Goal: Information Seeking & Learning: Learn about a topic

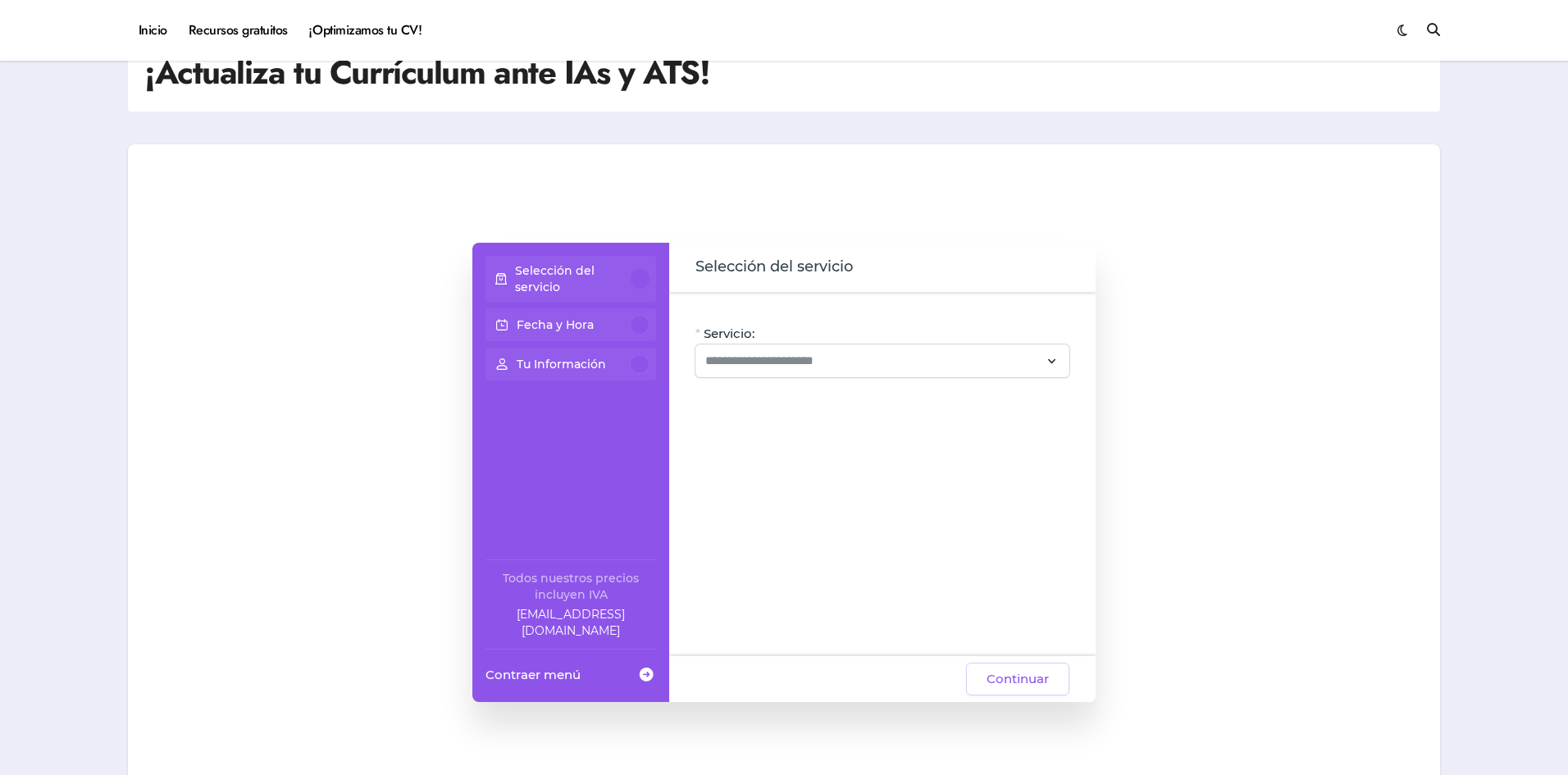
scroll to position [82, 0]
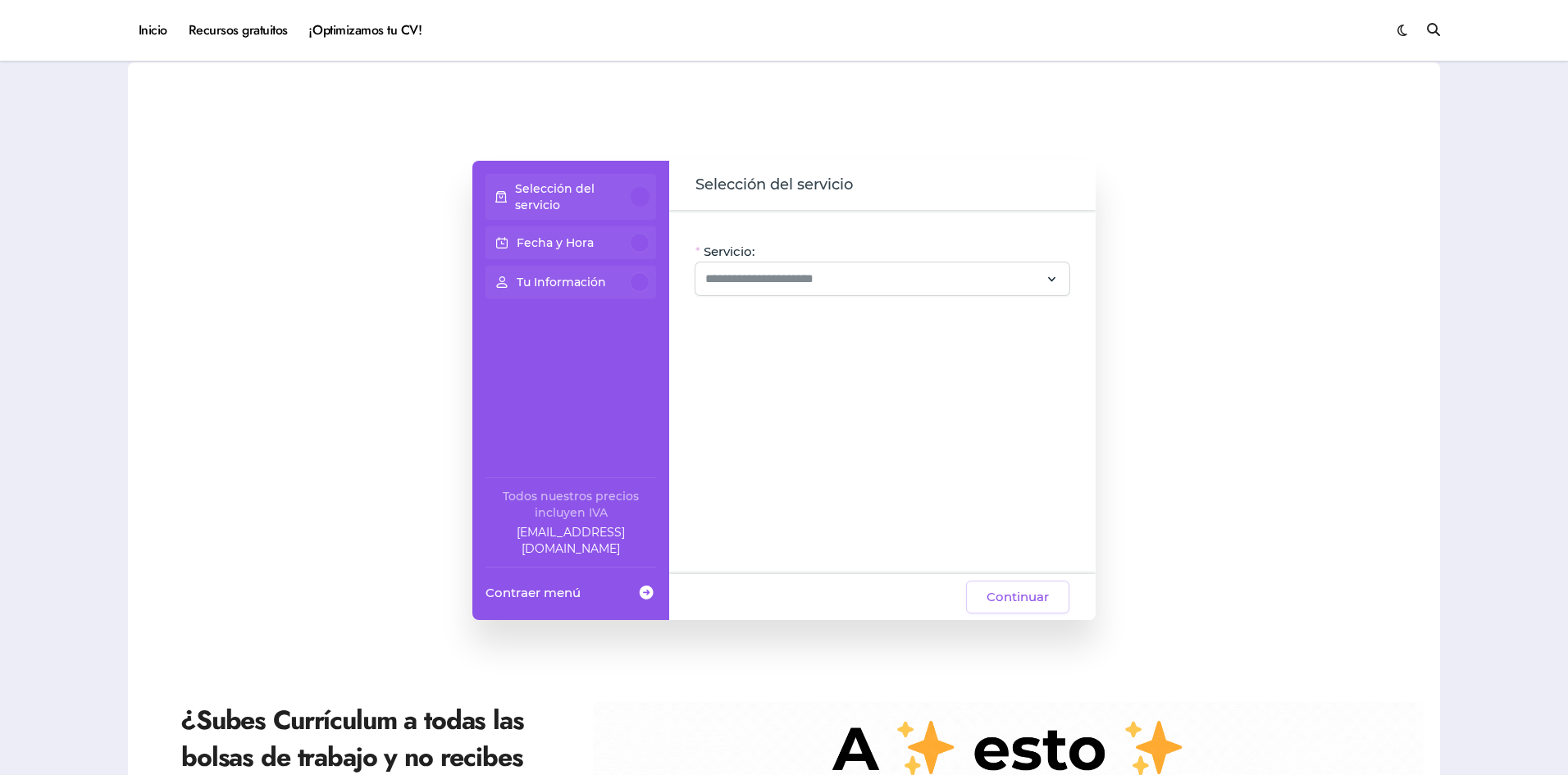
click at [638, 197] on div at bounding box center [640, 197] width 19 height 20
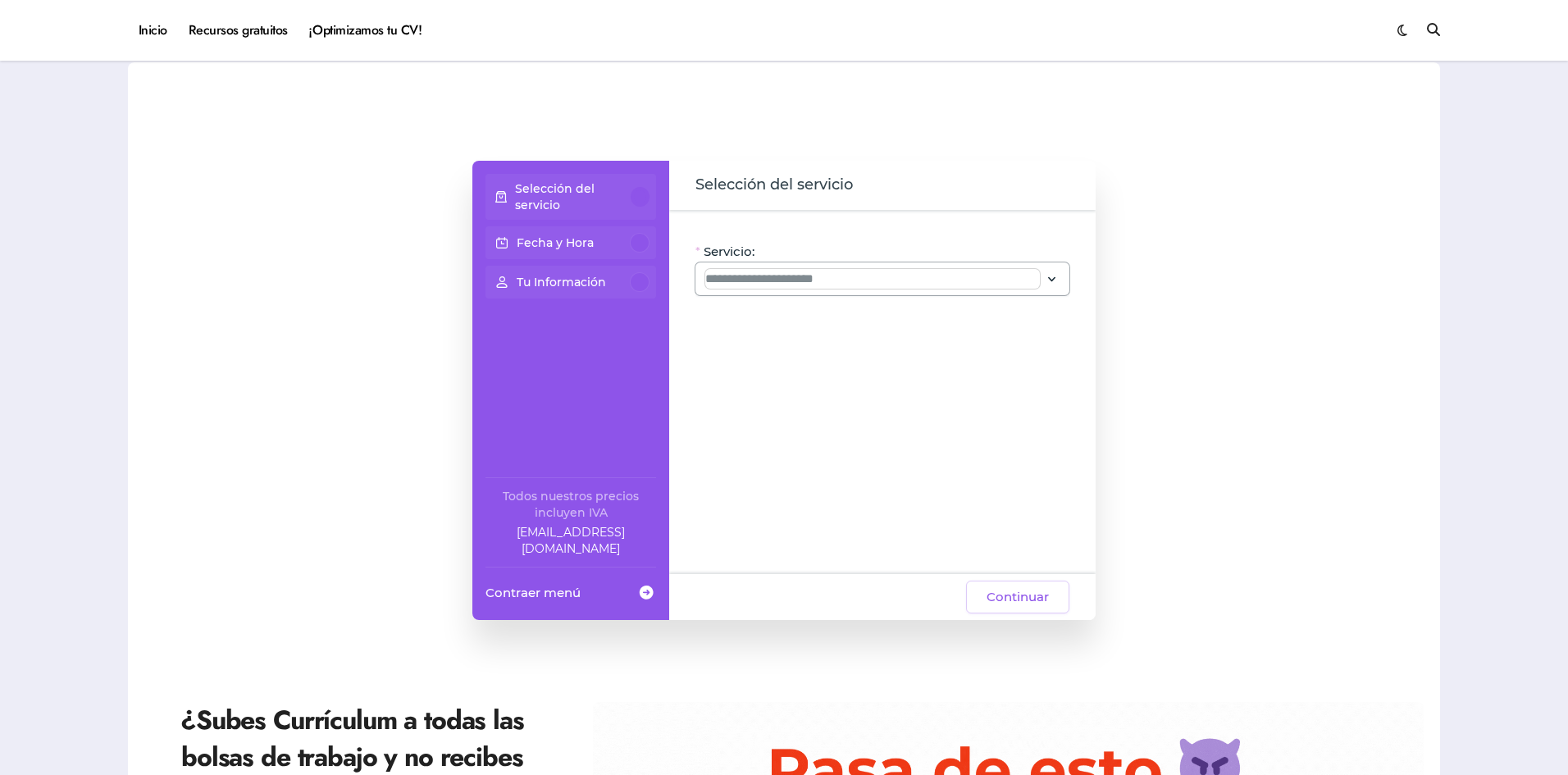
click at [796, 281] on input "Servicio:" at bounding box center [872, 278] width 335 height 20
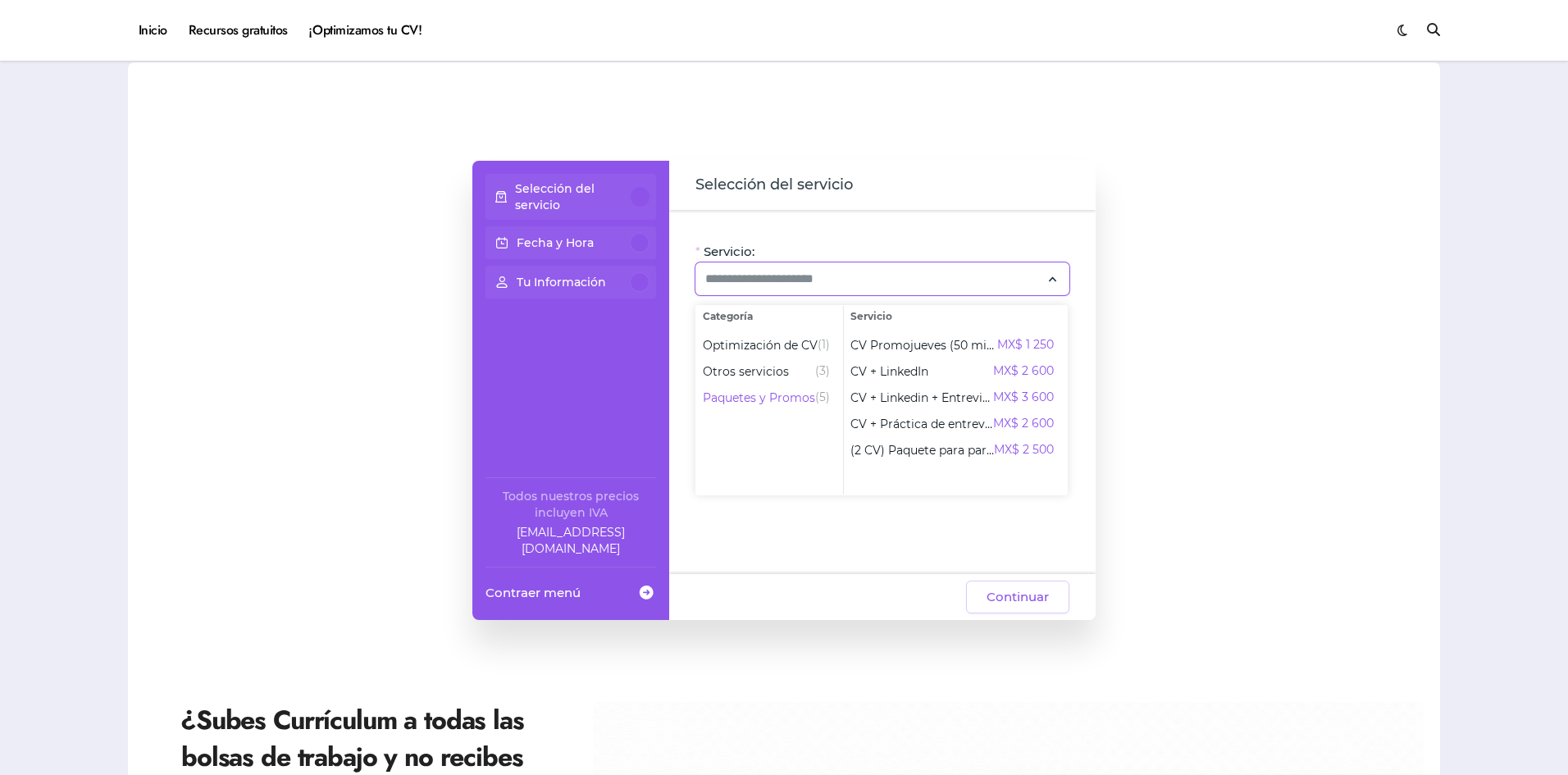
click at [348, 464] on div "Selección del servicio Fecha y Hora Tu Información Todos nuestros precios inclu…" at bounding box center [784, 390] width 1279 height 459
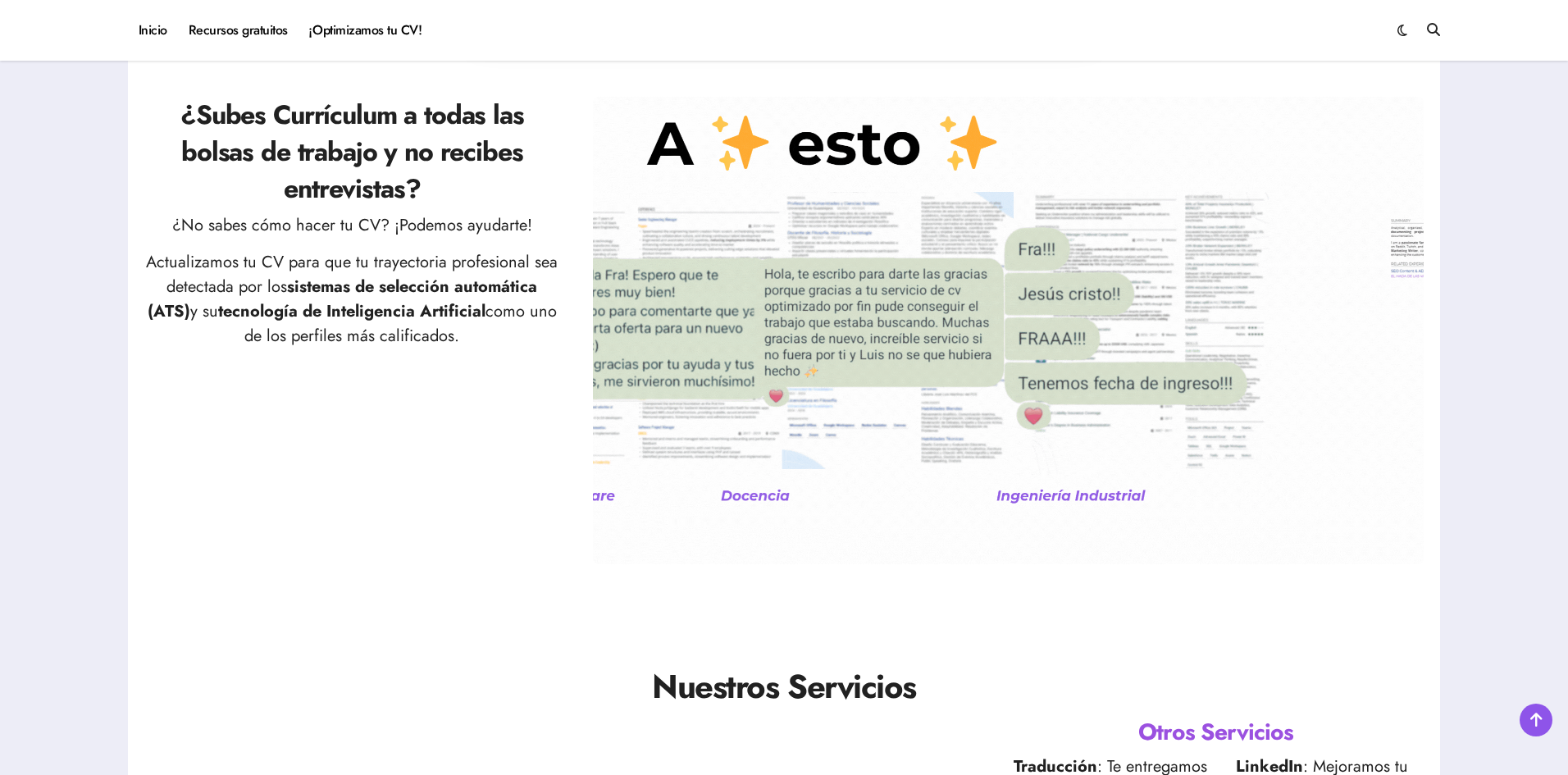
scroll to position [738, 0]
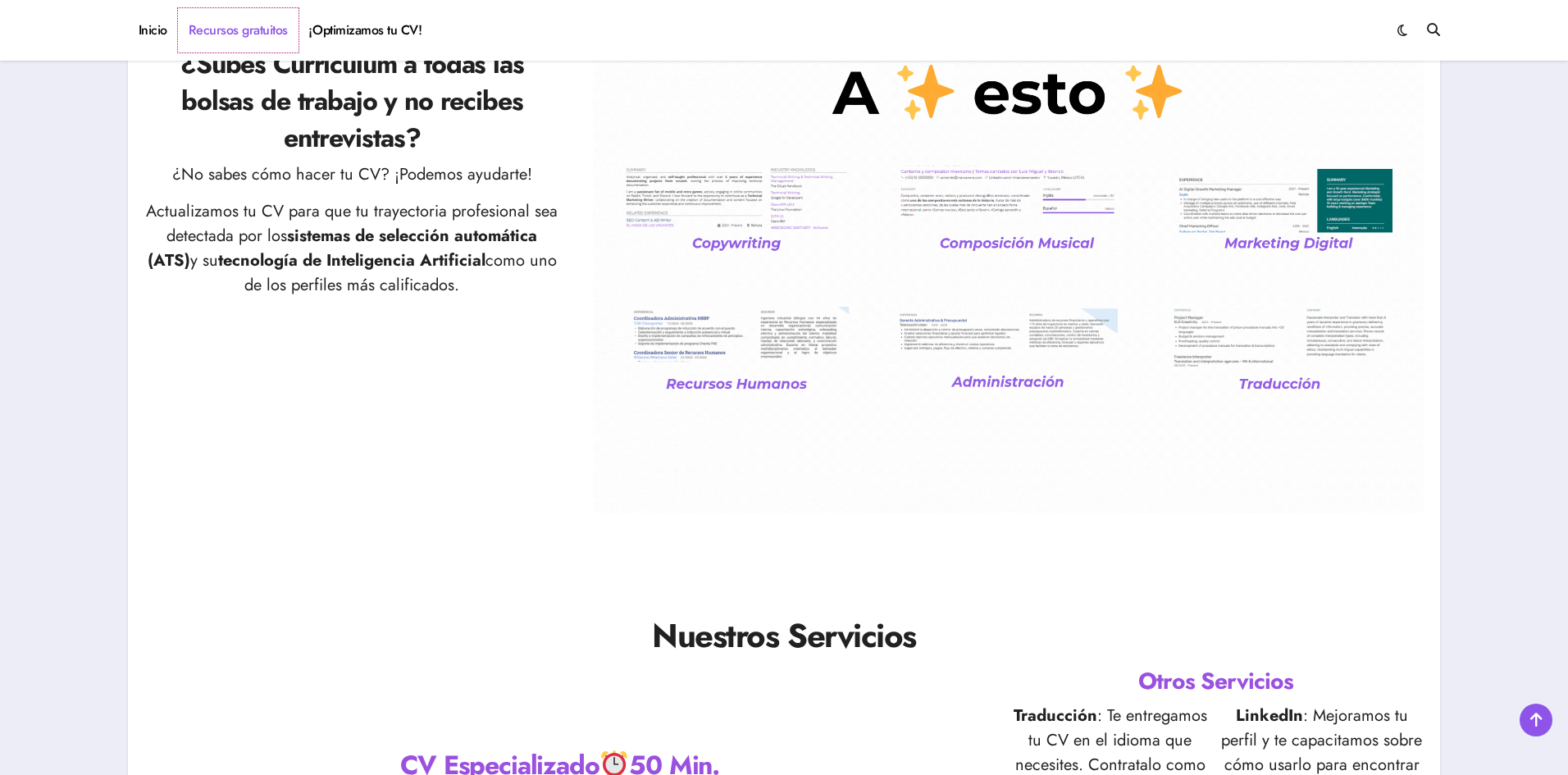
click at [239, 31] on link "Recursos gratuitos" at bounding box center [238, 31] width 120 height 45
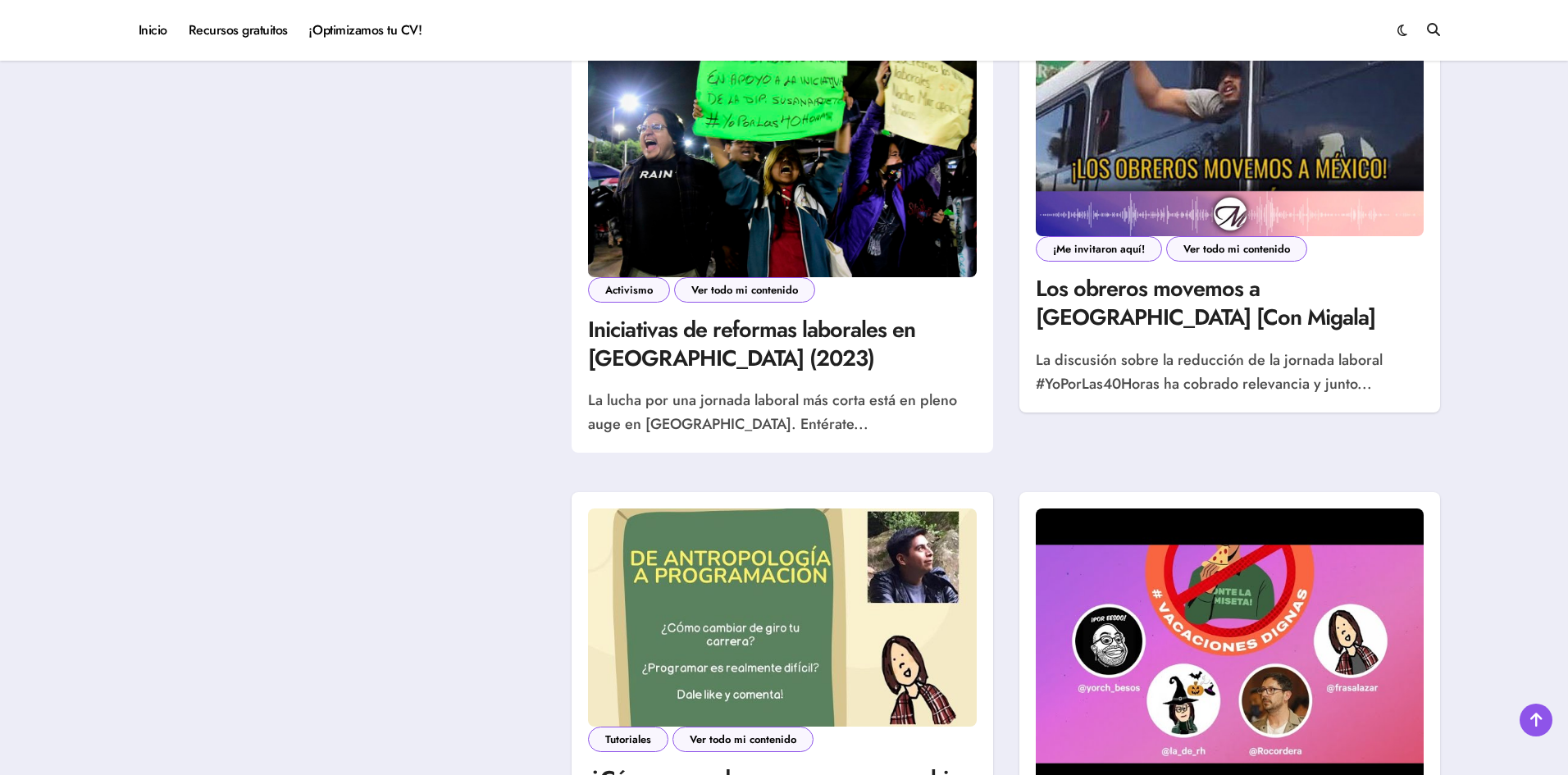
scroll to position [1833, 0]
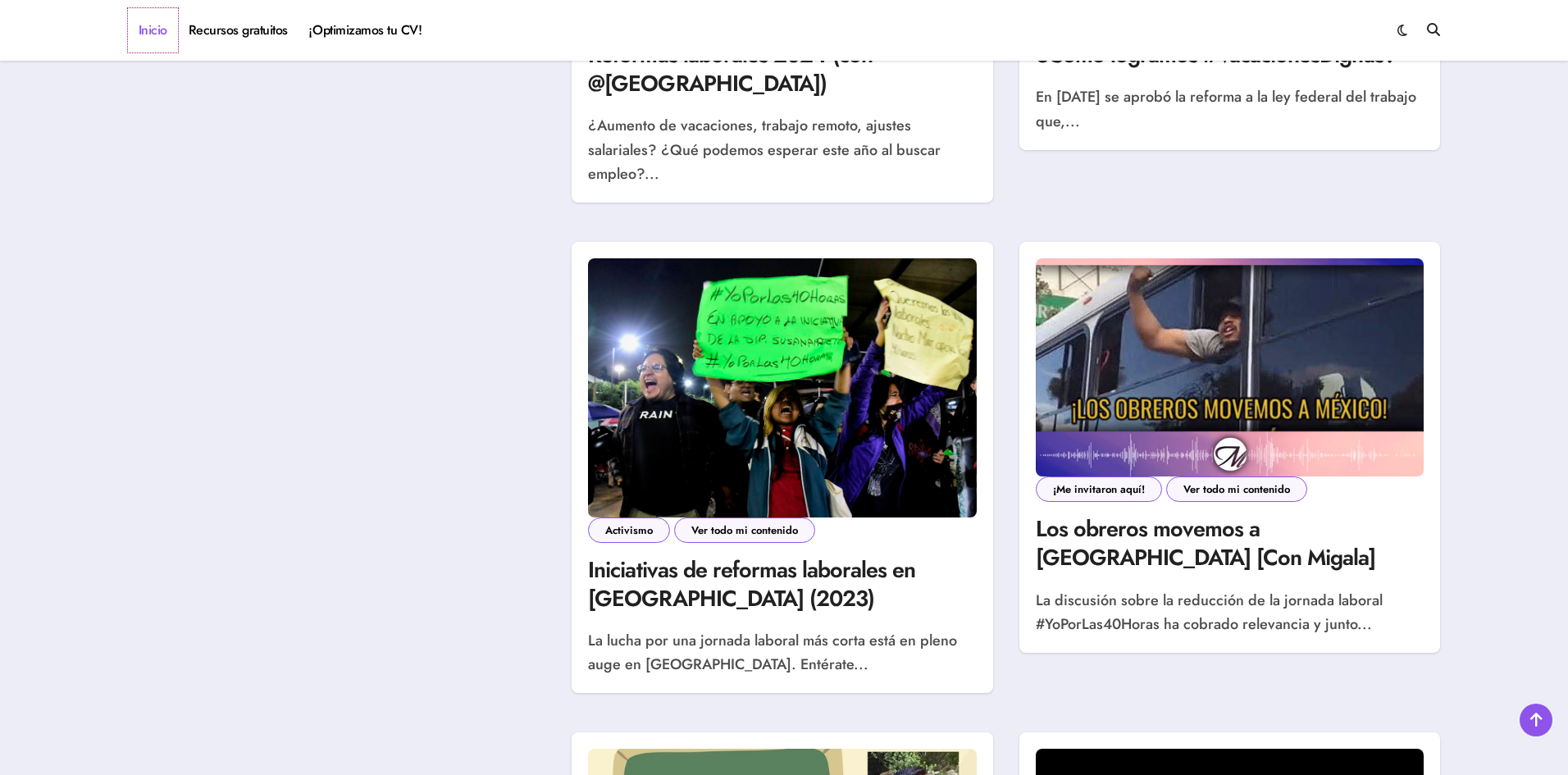
click at [137, 28] on link "Inicio" at bounding box center [153, 31] width 50 height 45
click at [143, 31] on link "Inicio" at bounding box center [153, 31] width 50 height 45
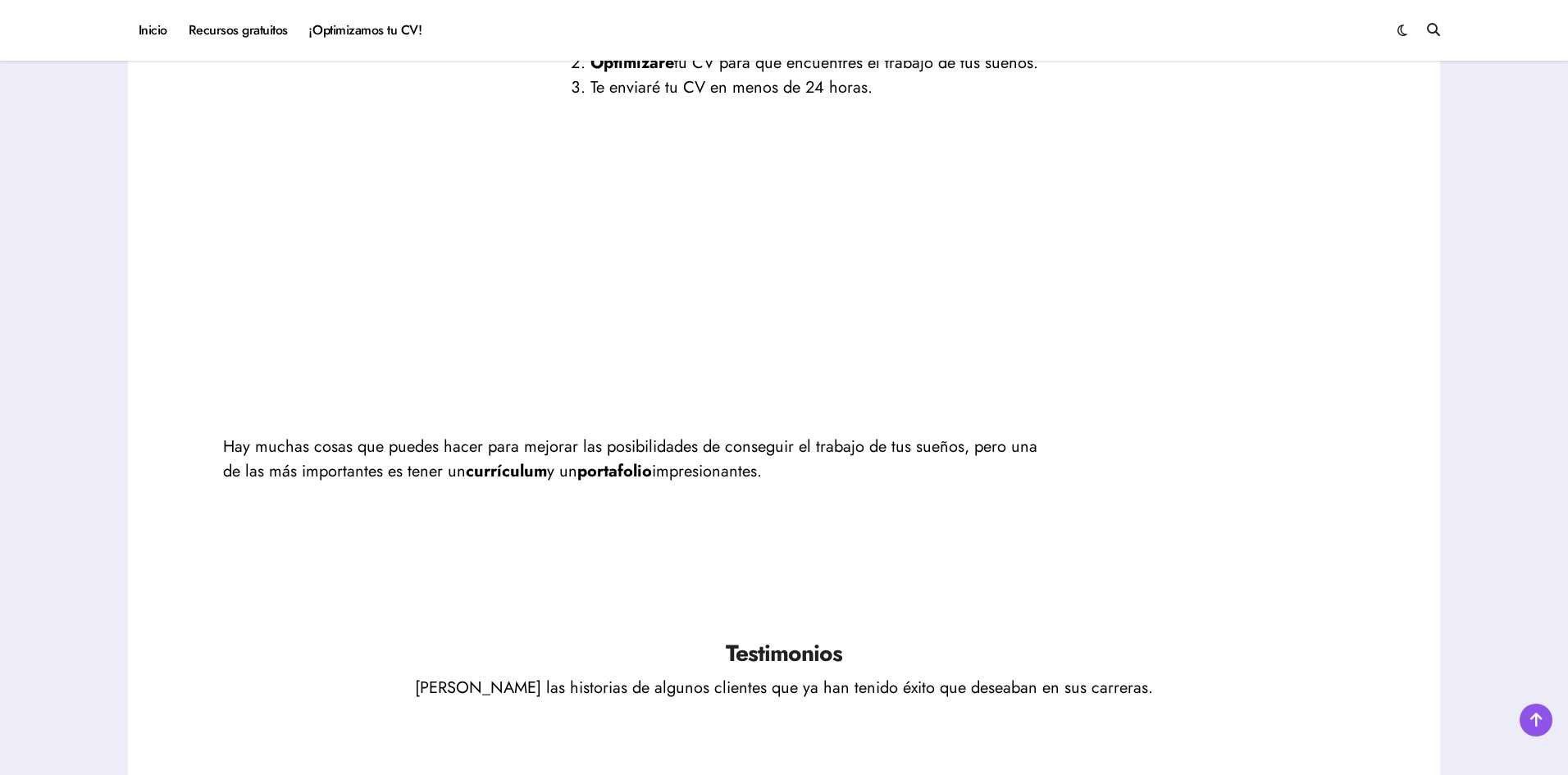
scroll to position [2213, 0]
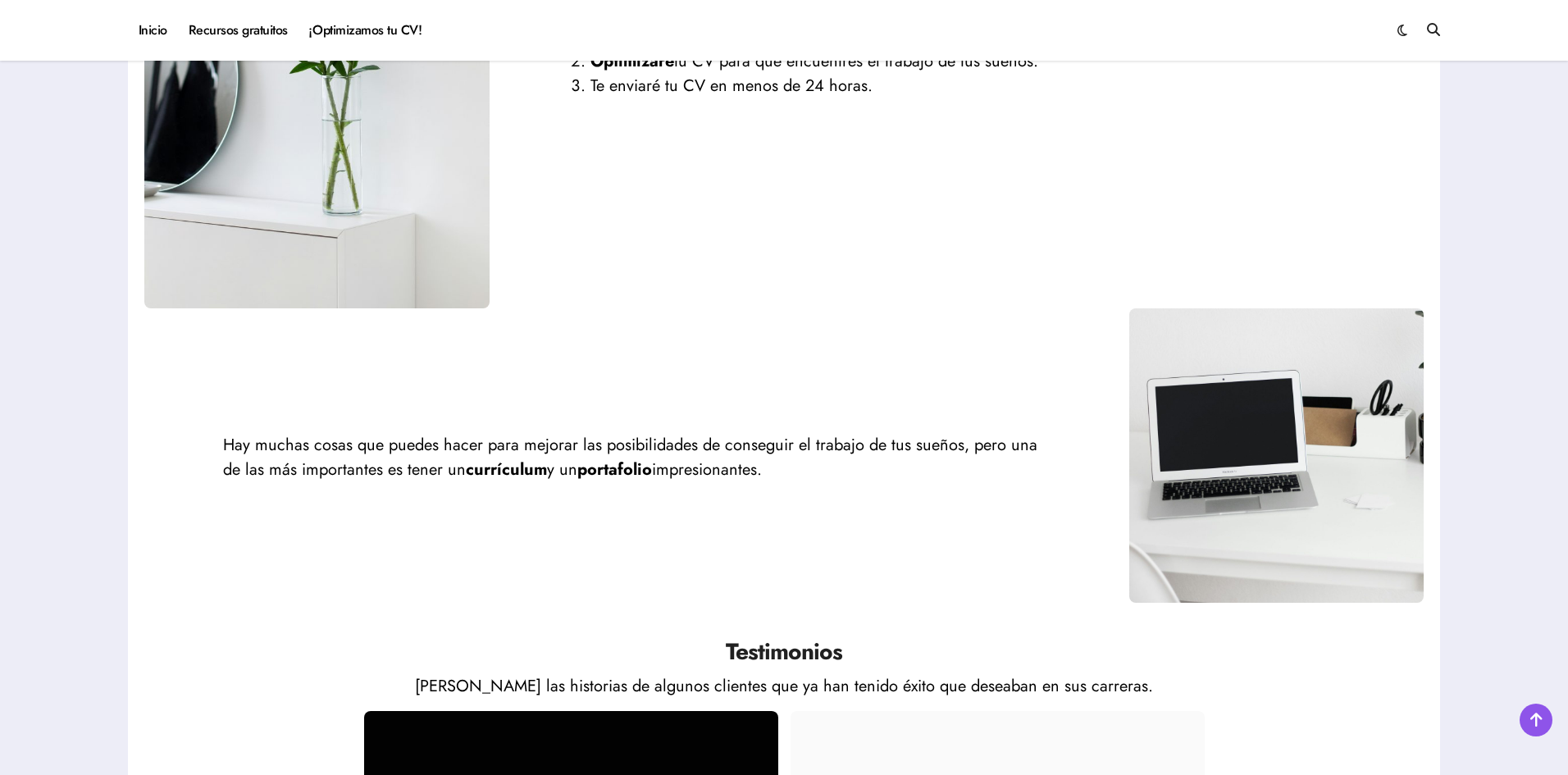
click at [980, 279] on div "¿Cómo funciona? En la sesión, revisaremos tu carrera profesional. Optimizaré tu…" at bounding box center [784, 49] width 1279 height 518
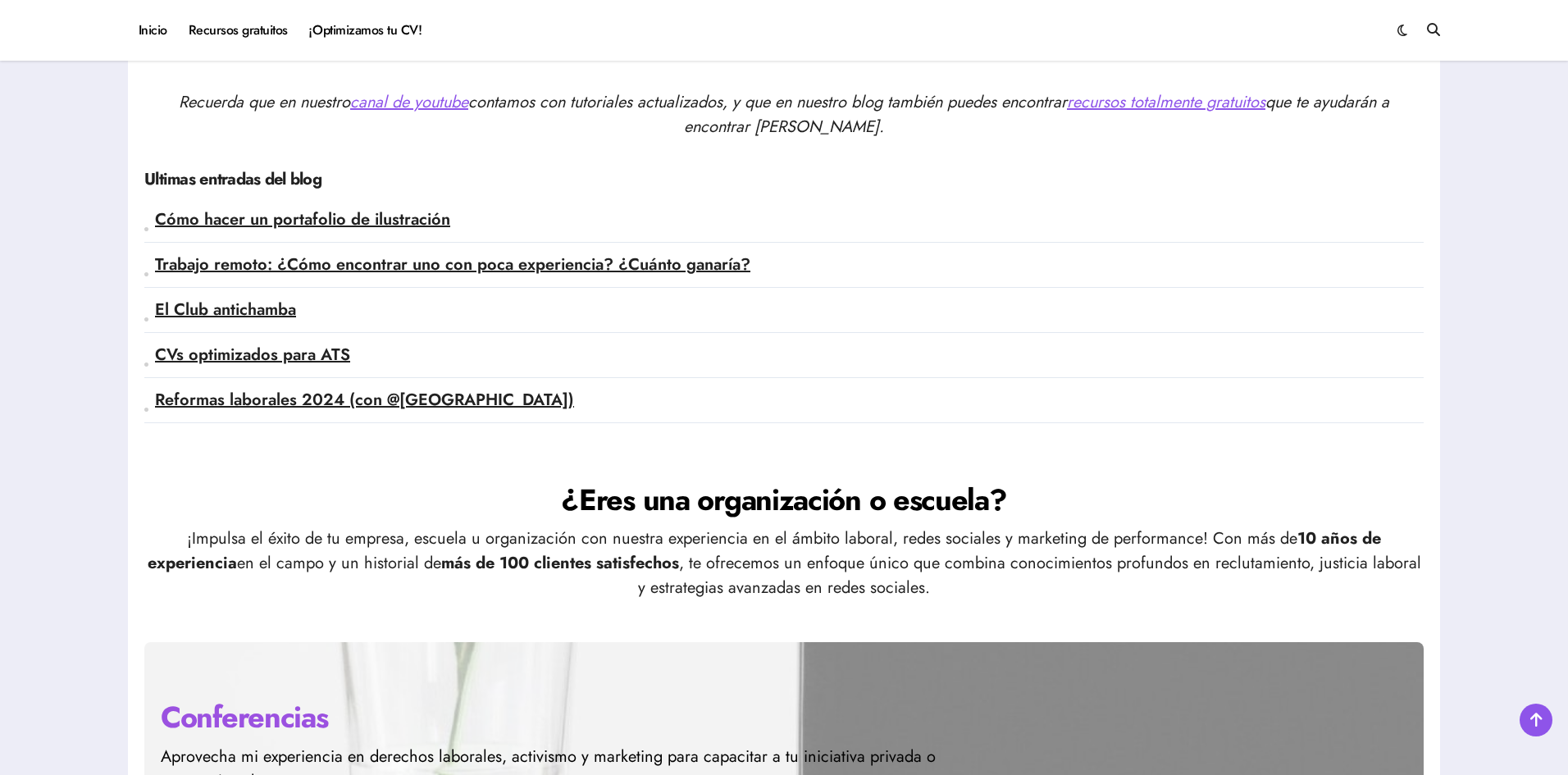
scroll to position [4262, 0]
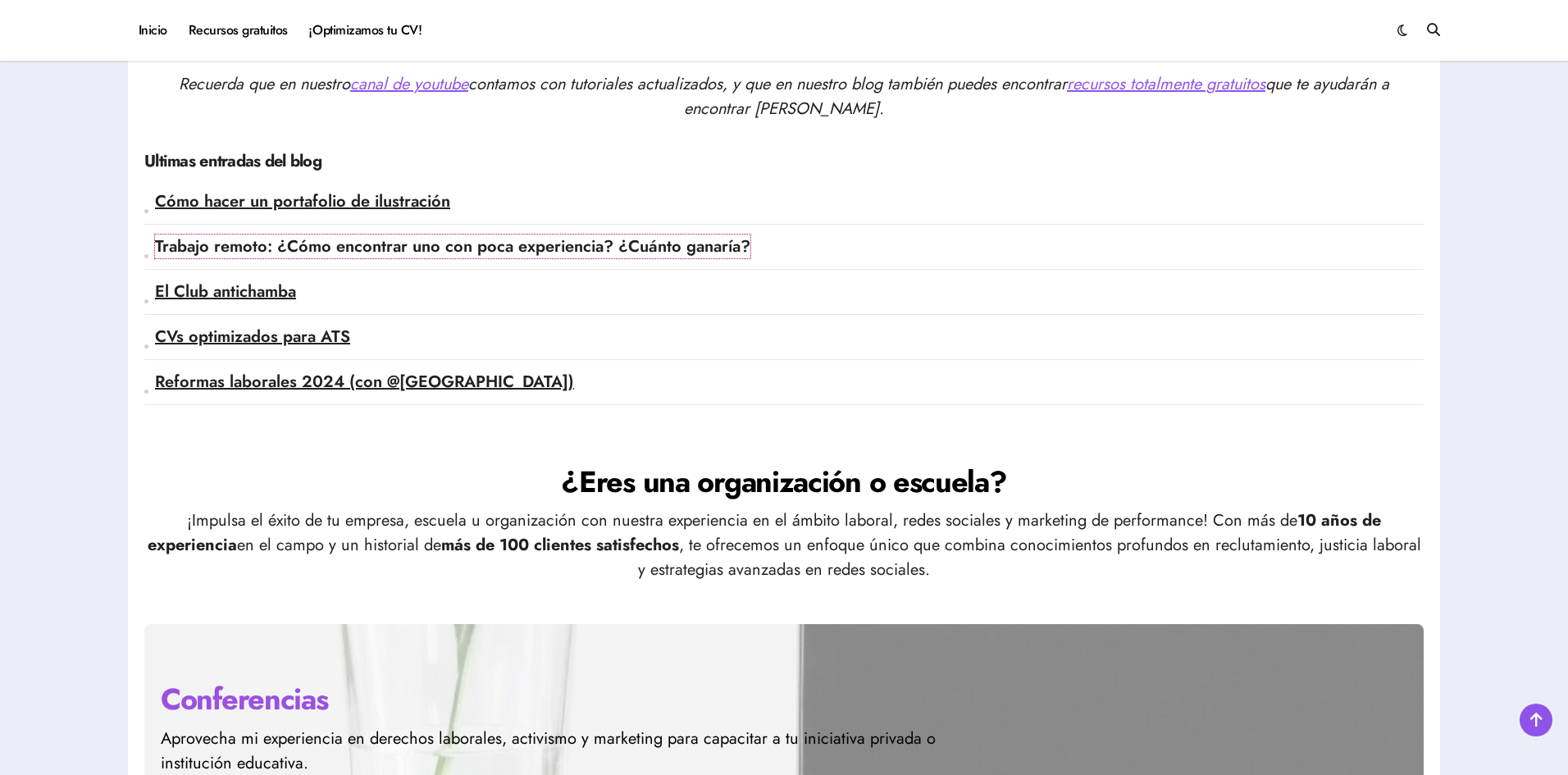
click at [433, 249] on link "Trabajo remoto: ¿Cómo encontrar uno con poca experiencia? ¿Cuánto ganaría?" at bounding box center [453, 246] width 595 height 24
click at [349, 417] on div "Recuerda que en nuestro canal de youtube contamos con tutoriales actualizados, …" at bounding box center [784, 237] width 1279 height 362
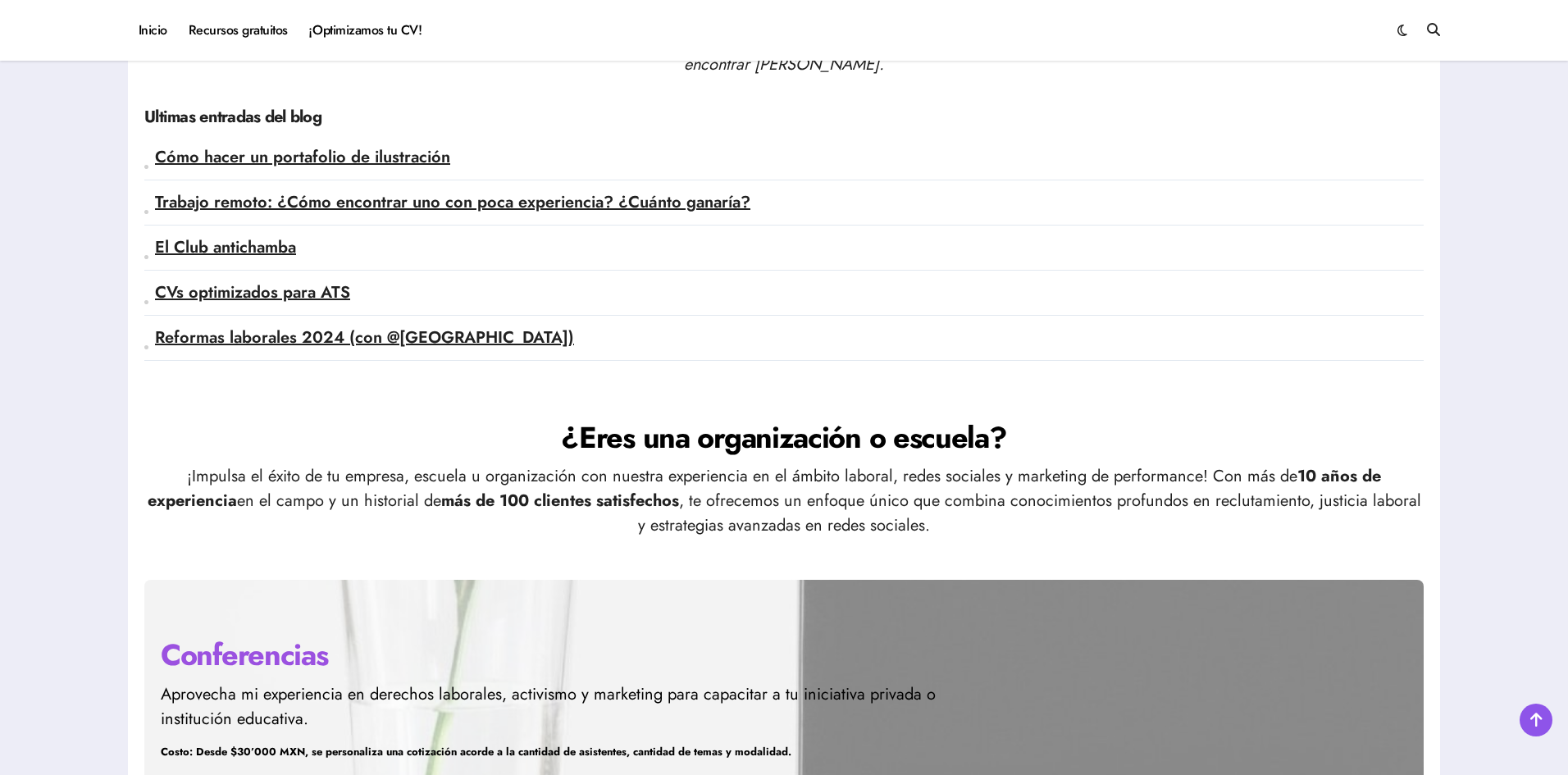
scroll to position [4344, 0]
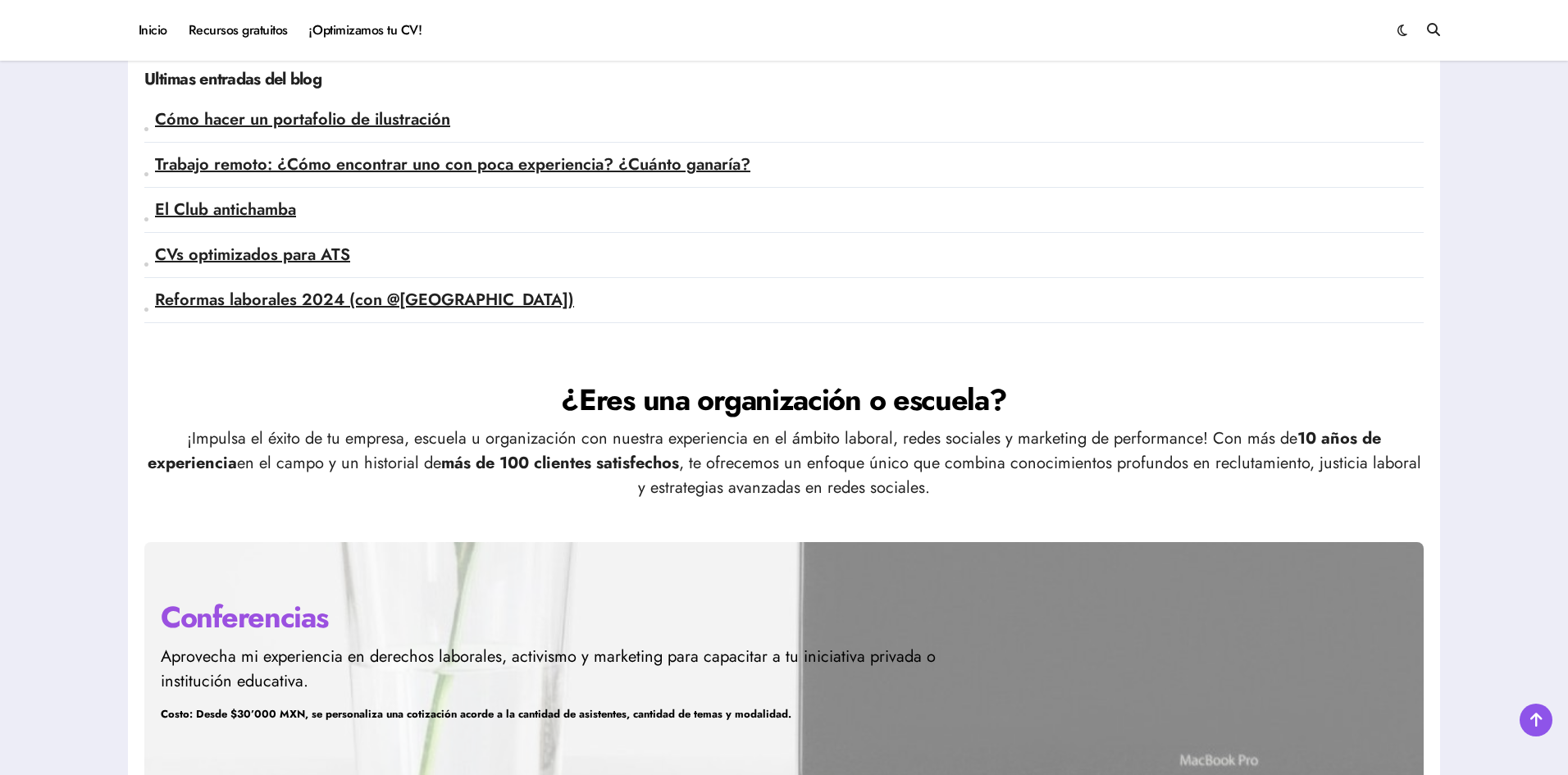
click at [301, 257] on link "CVs optimizados para ATS" at bounding box center [252, 255] width 195 height 24
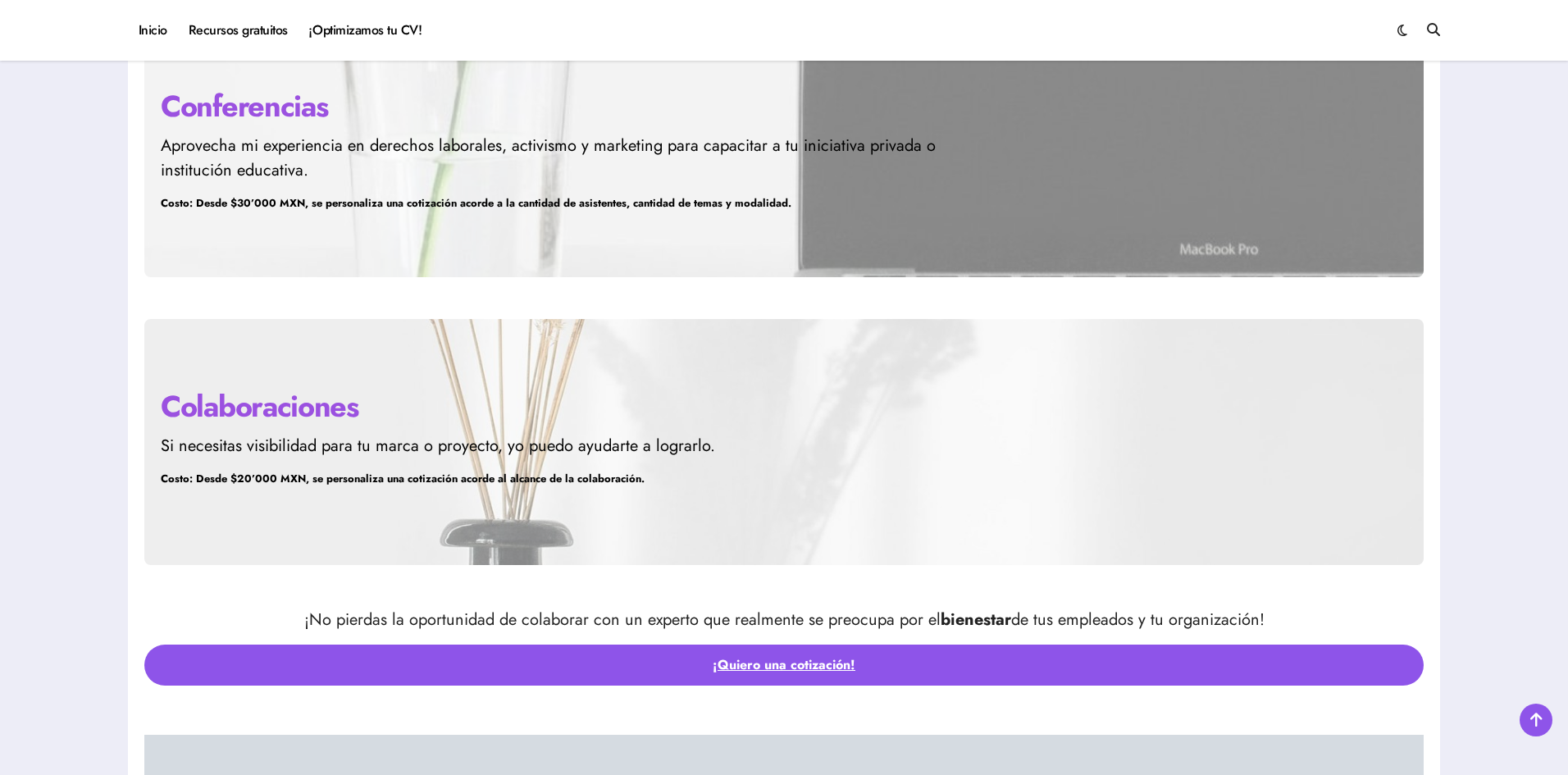
scroll to position [4832, 0]
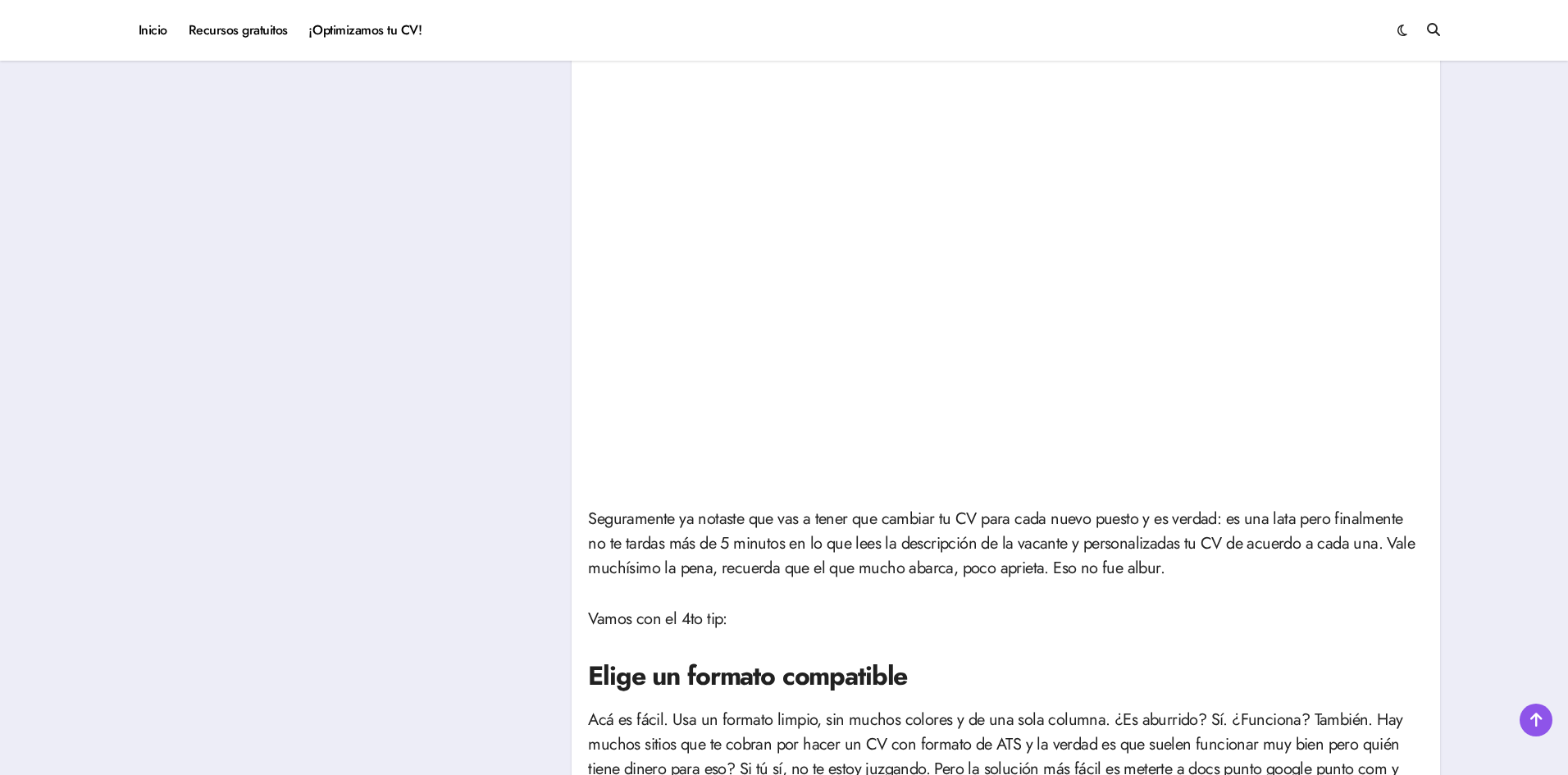
scroll to position [1147, 0]
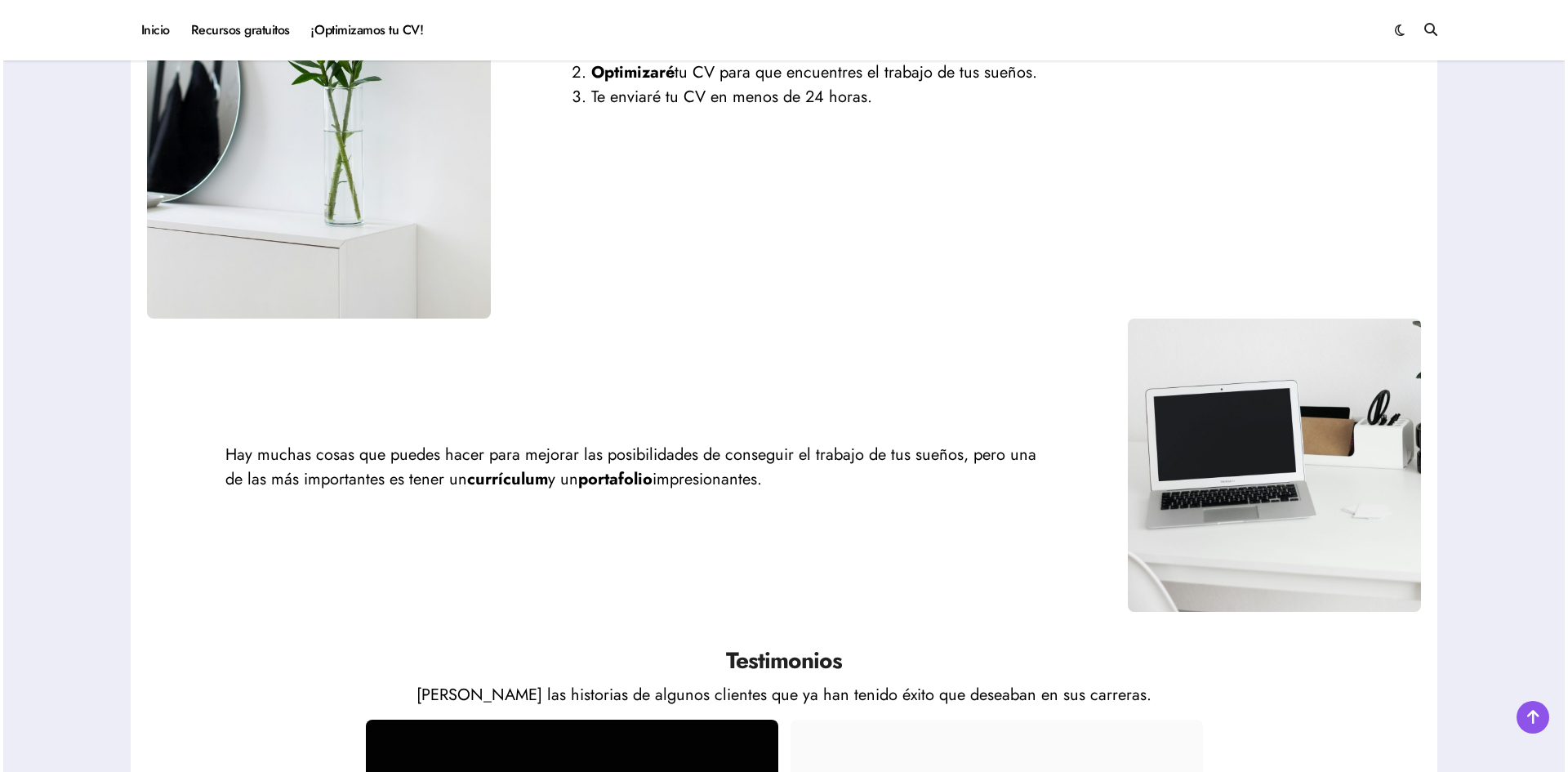
scroll to position [2205, 0]
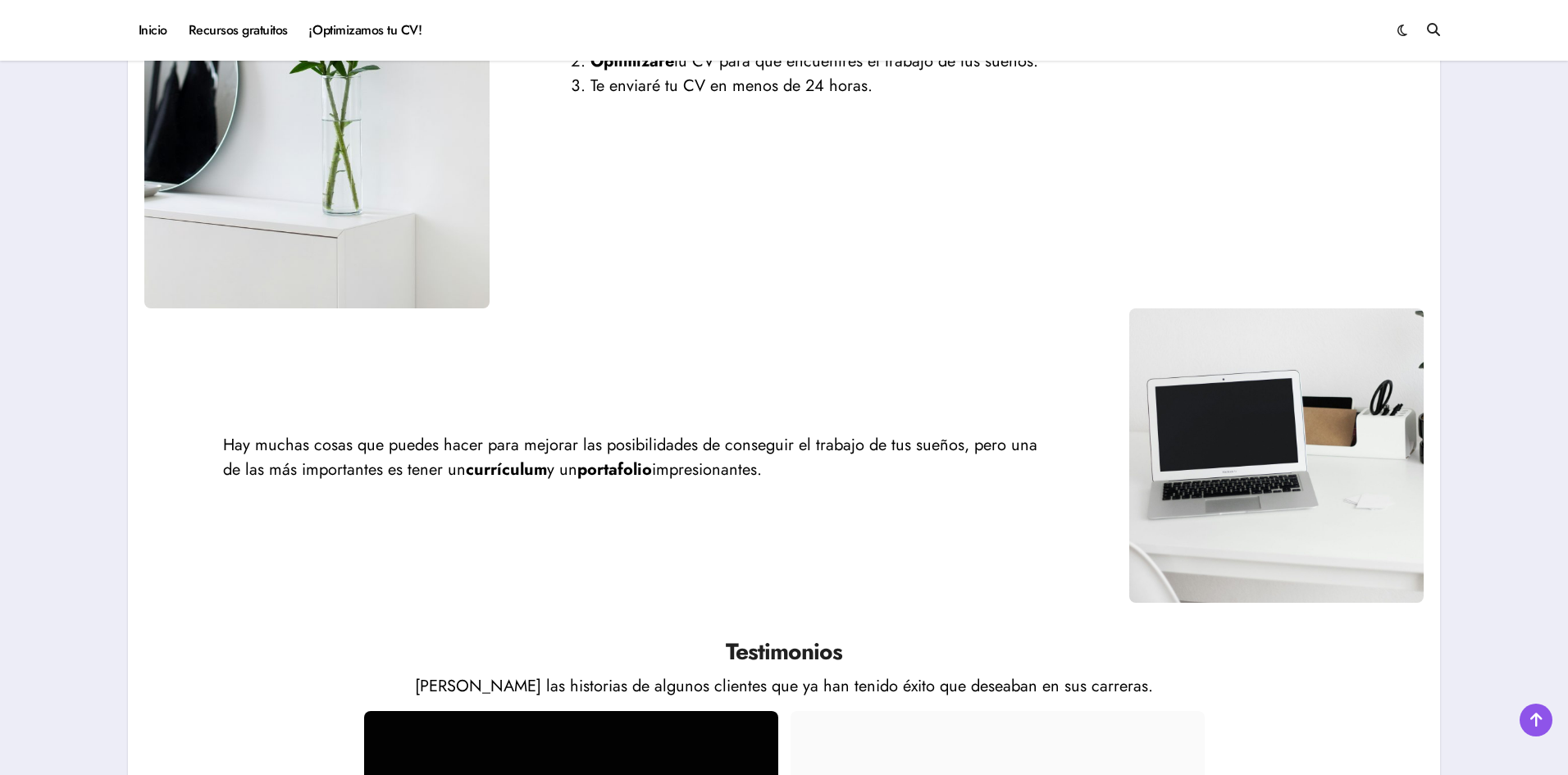
click at [1425, 35] on div at bounding box center [1186, 30] width 508 height 18
click at [1432, 28] on icon at bounding box center [1433, 29] width 13 height 13
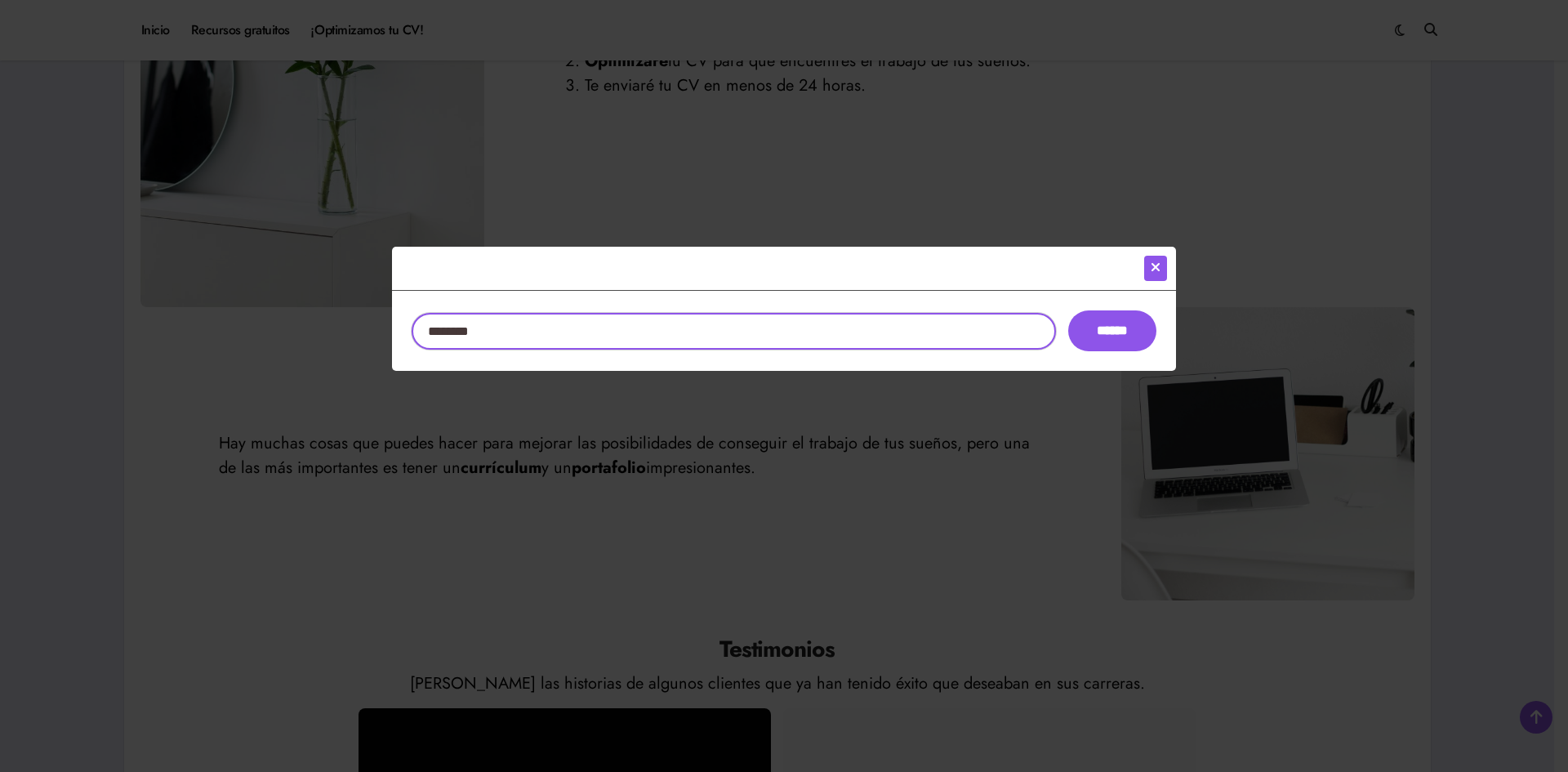
click at [799, 327] on input "Buscar:" at bounding box center [734, 331] width 645 height 37
type input "**********"
click at [1068, 310] on input "******" at bounding box center [1111, 331] width 88 height 41
